Goal: Find contact information: Find contact information

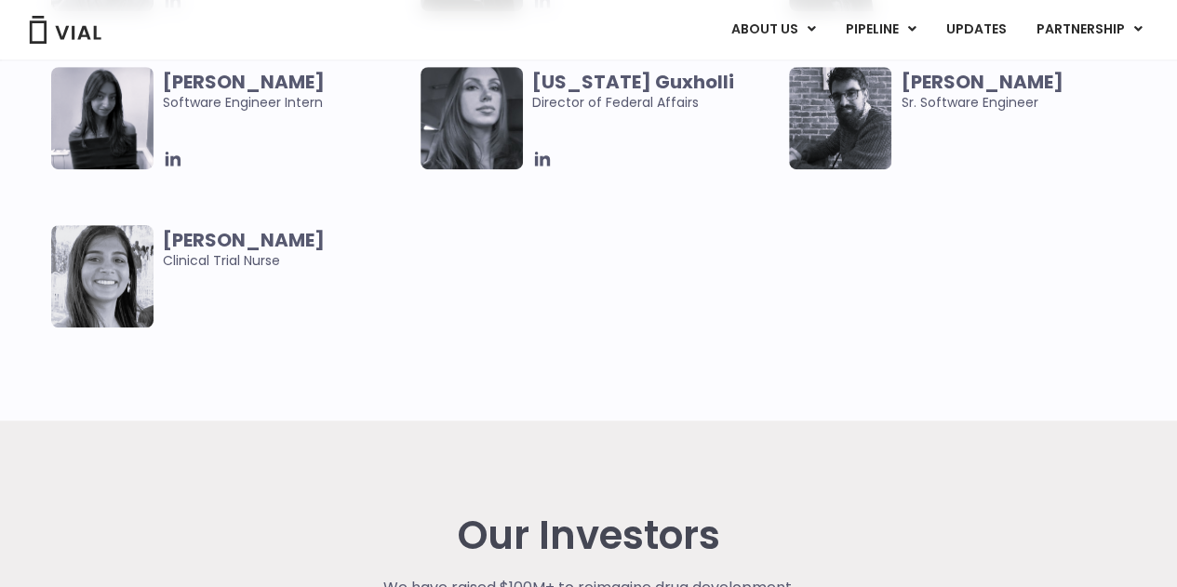
scroll to position [3999, 0]
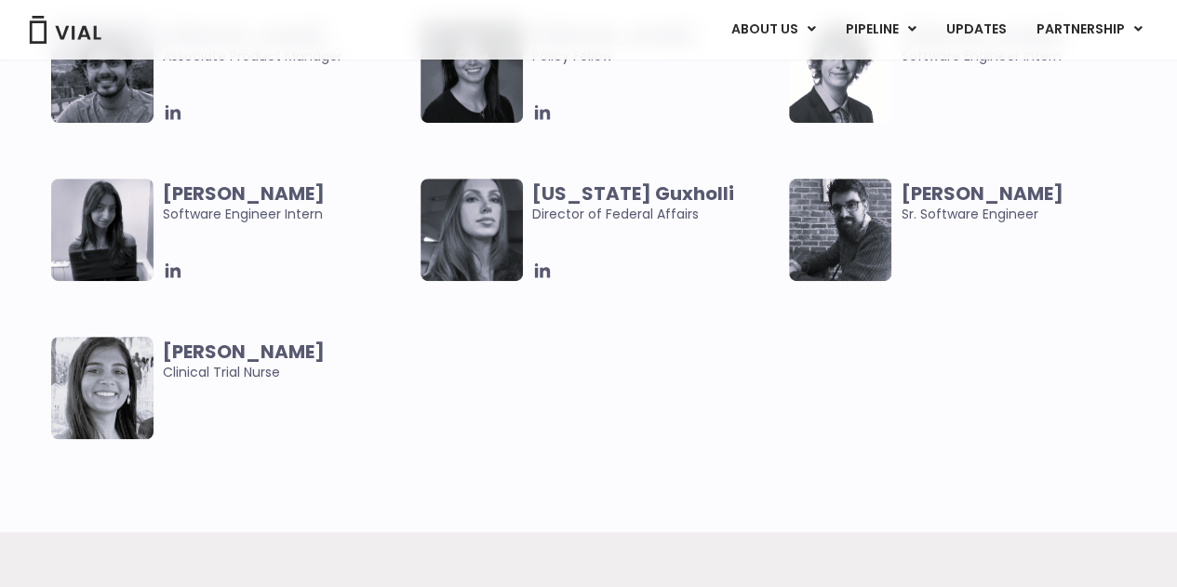
click at [657, 189] on b "[US_STATE] Guxholli" at bounding box center [633, 193] width 202 height 26
copy b "[US_STATE] Guxholli"
click at [622, 186] on b "[US_STATE] Guxholli" at bounding box center [633, 193] width 202 height 26
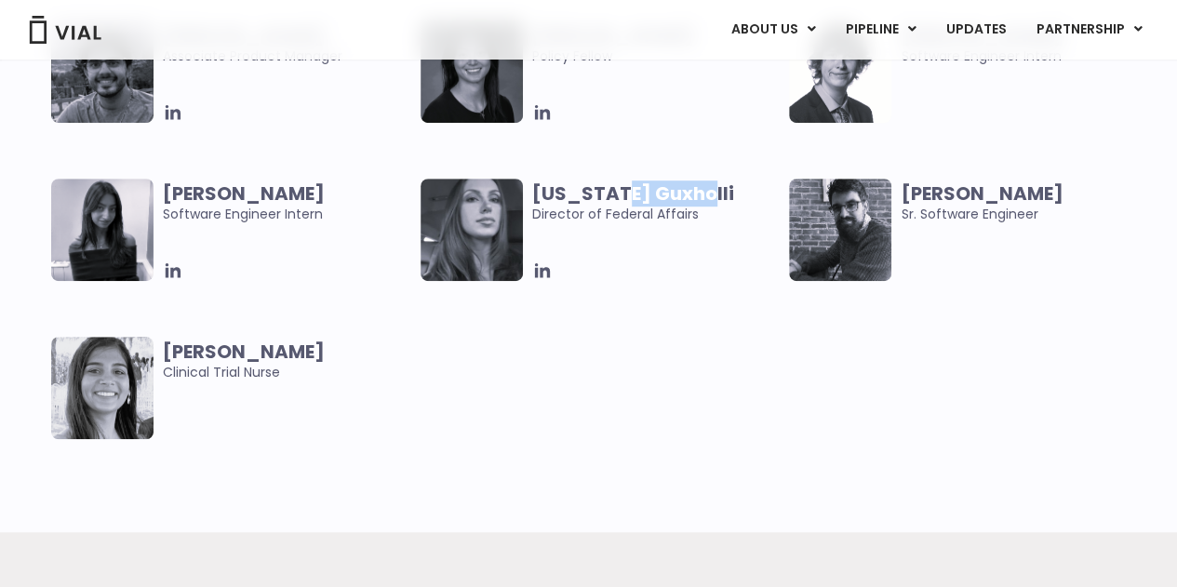
click at [622, 186] on b "[US_STATE] Guxholli" at bounding box center [633, 193] width 202 height 26
copy b "[US_STATE] Guxholli"
click at [618, 210] on span "[US_STATE] Guxholli Director of Federal Affairs" at bounding box center [656, 203] width 248 height 41
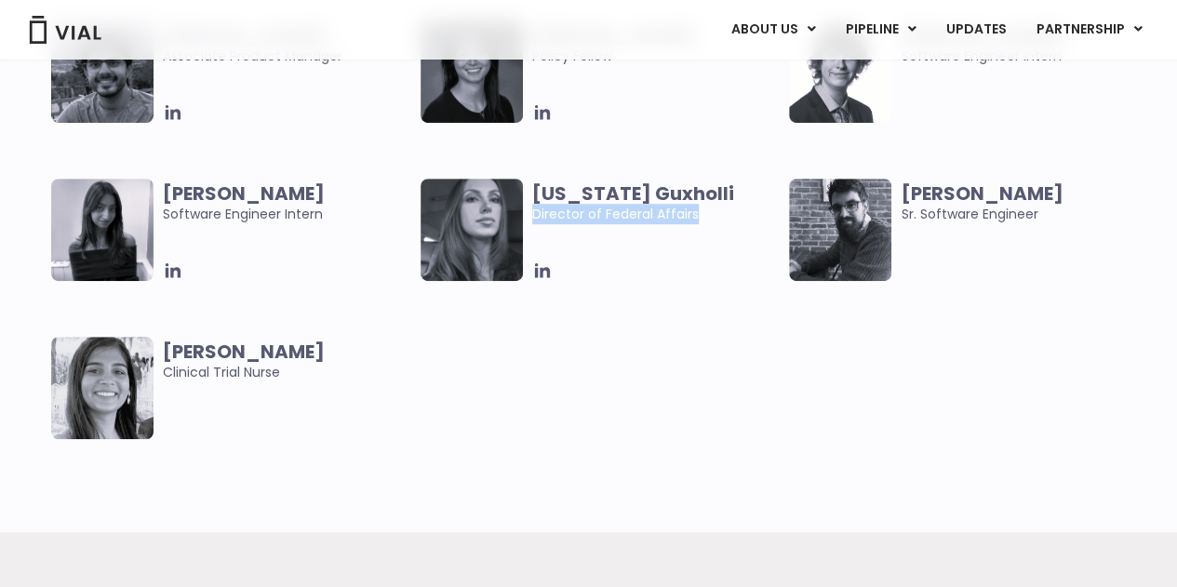
click at [618, 210] on span "[US_STATE] Guxholli Director of Federal Affairs" at bounding box center [656, 203] width 248 height 41
copy div "Director of Federal Affairs"
click at [539, 209] on span "[US_STATE] Guxholli Director of Federal Affairs" at bounding box center [656, 203] width 248 height 41
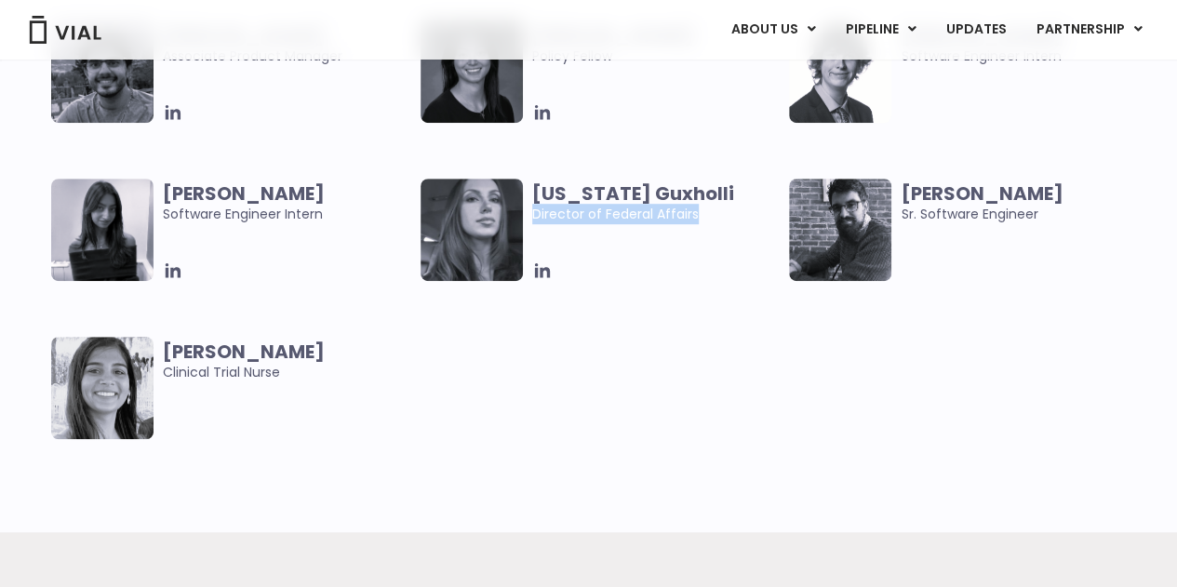
copy div "Director of Federal Affairs"
drag, startPoint x: 543, startPoint y: 282, endPoint x: 500, endPoint y: 319, distance: 56.7
click at [498, 321] on div "[PERSON_NAME] Associate Product Manager [PERSON_NAME] Policy Fellow [PERSON_NAM…" at bounding box center [604, 257] width 1107 height 474
drag, startPoint x: 558, startPoint y: 263, endPoint x: 549, endPoint y: 269, distance: 10.8
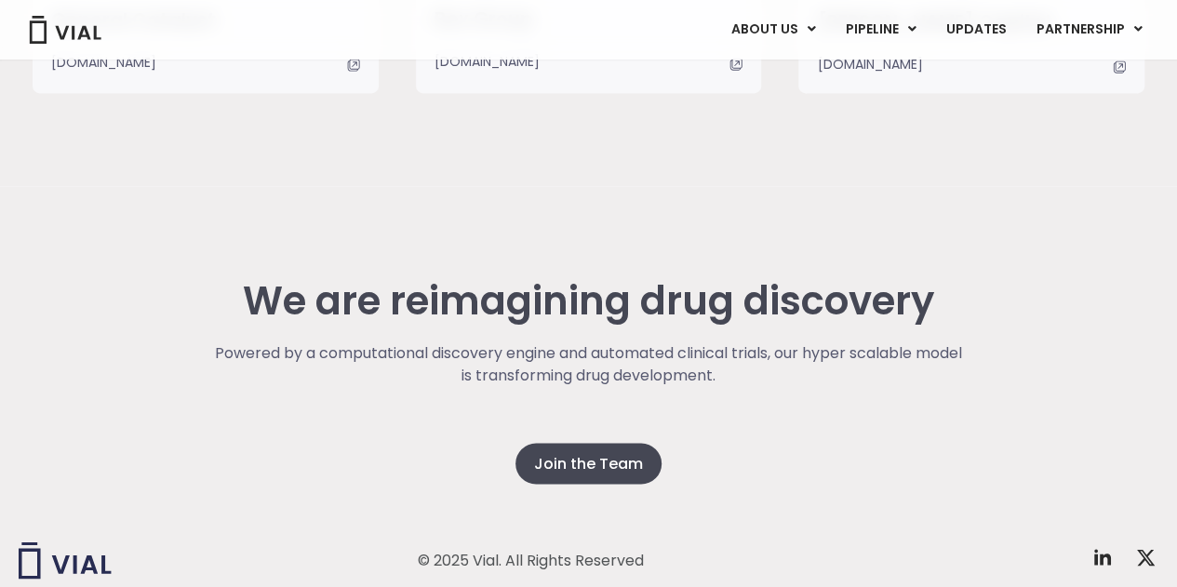
scroll to position [4953, 0]
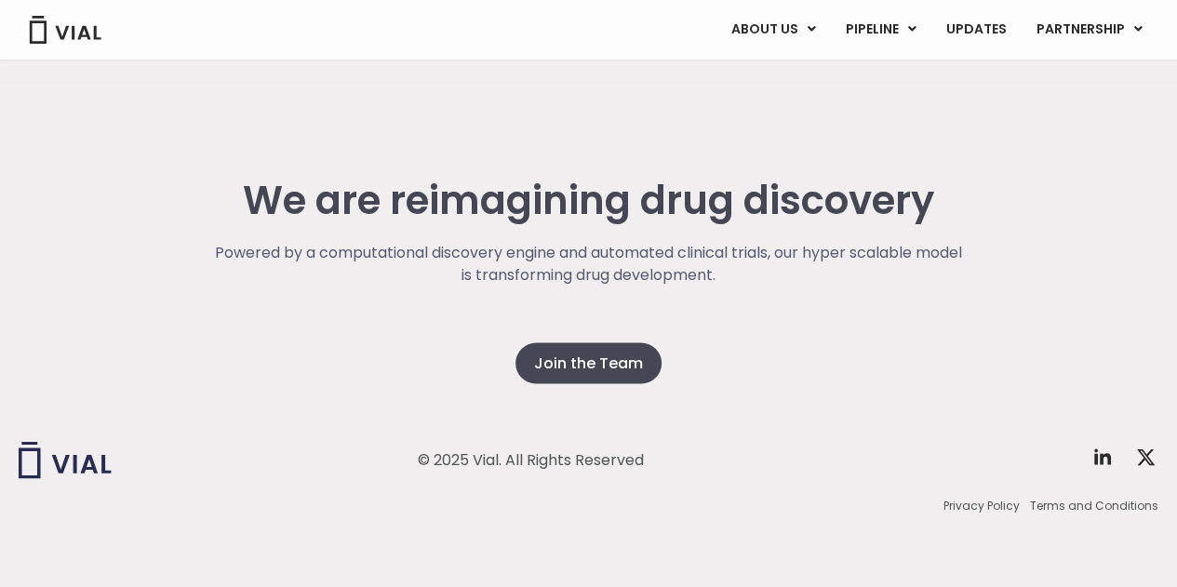
drag, startPoint x: 446, startPoint y: 458, endPoint x: 683, endPoint y: 459, distance: 236.2
click at [683, 459] on div "© 2025 Vial. All Rights Reserved Twitter X Logo" at bounding box center [788, 459] width 740 height 37
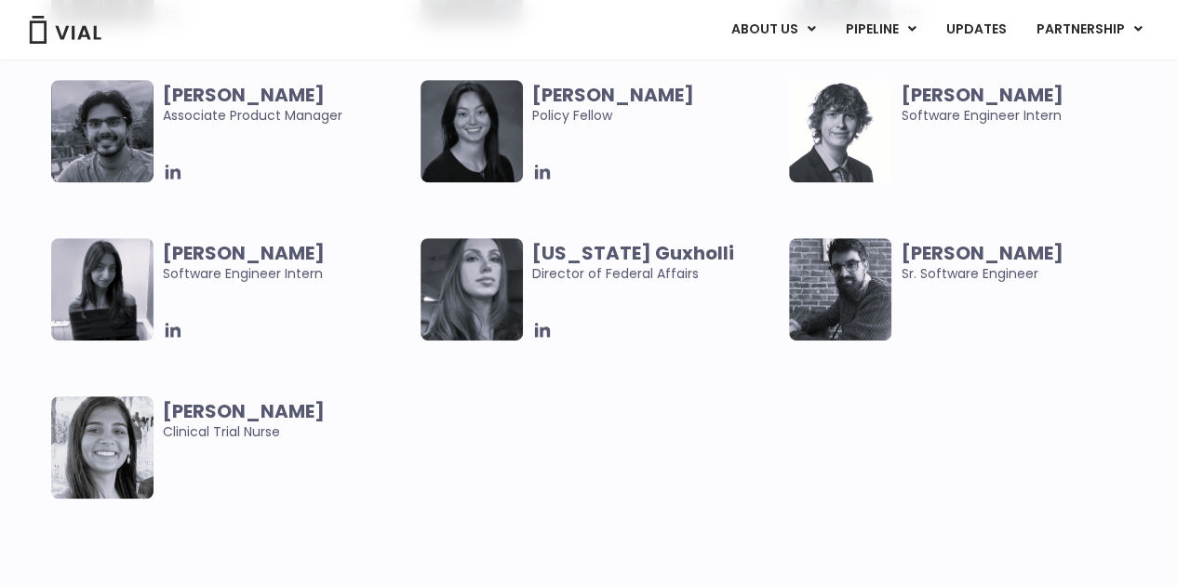
scroll to position [3929, 0]
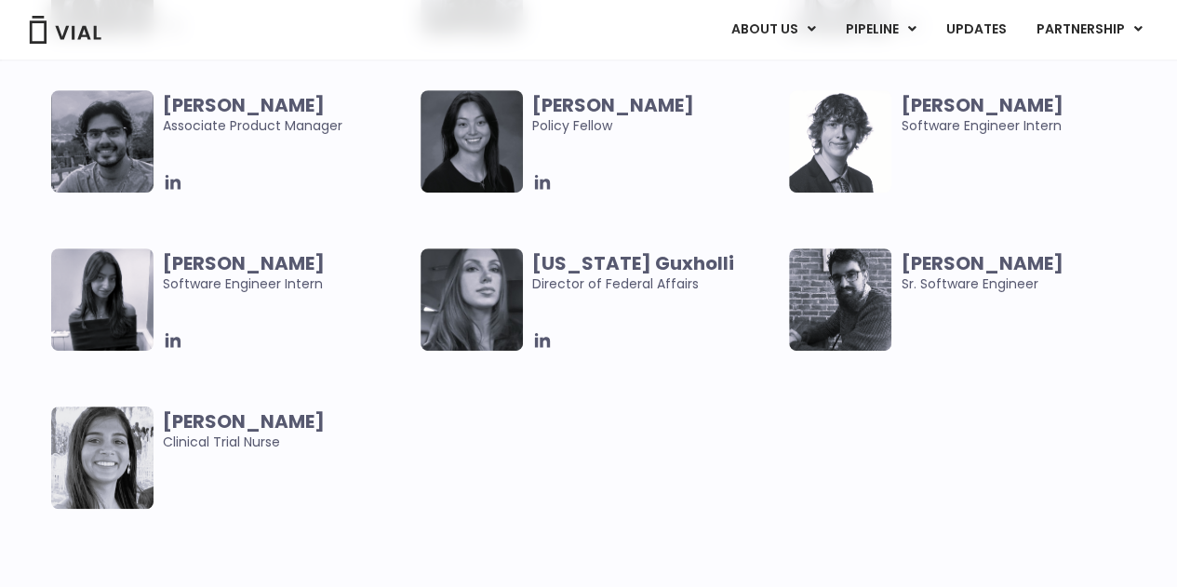
click at [578, 261] on b "[US_STATE] Guxholli" at bounding box center [633, 263] width 202 height 26
copy b "[US_STATE] Guxholli"
click at [640, 269] on b "[US_STATE] Guxholli" at bounding box center [633, 263] width 202 height 26
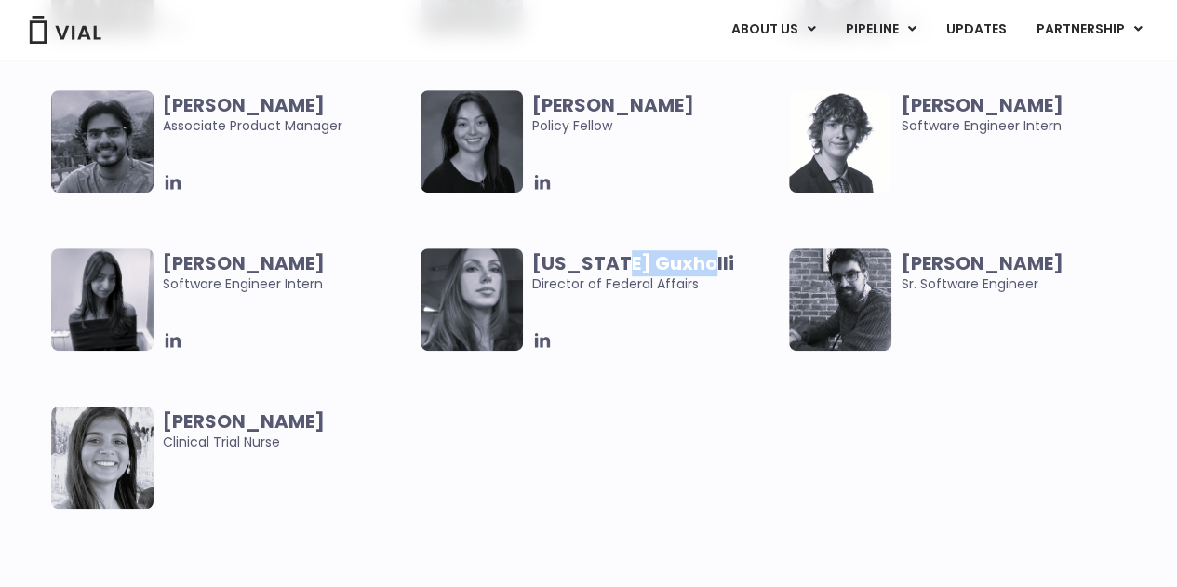
click at [640, 269] on b "[US_STATE] Guxholli" at bounding box center [633, 263] width 202 height 26
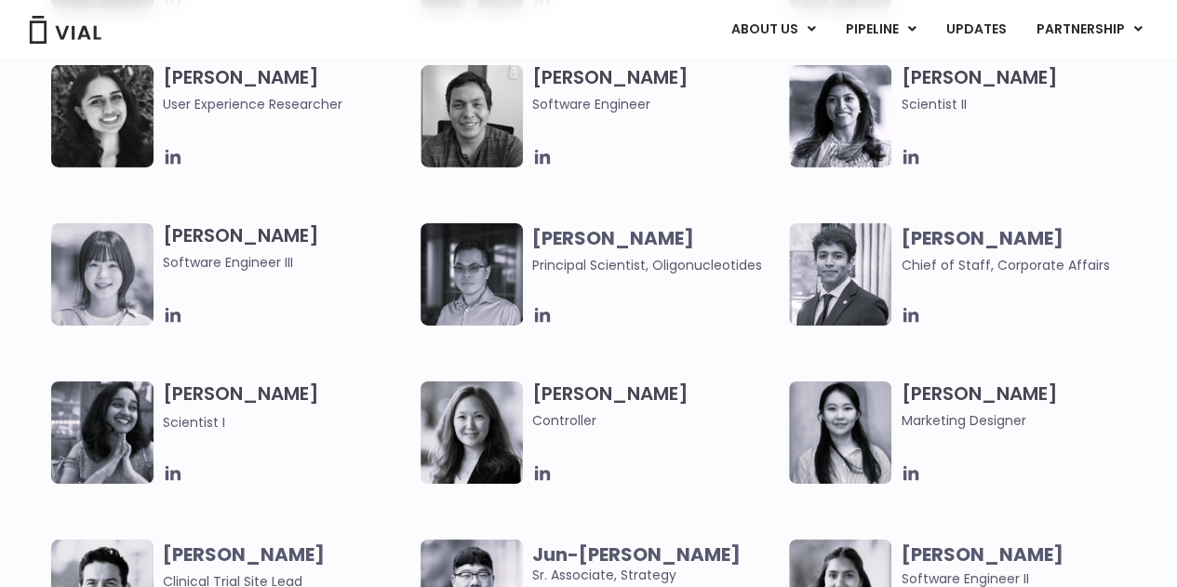
scroll to position [3155, 0]
